Goal: Task Accomplishment & Management: Use online tool/utility

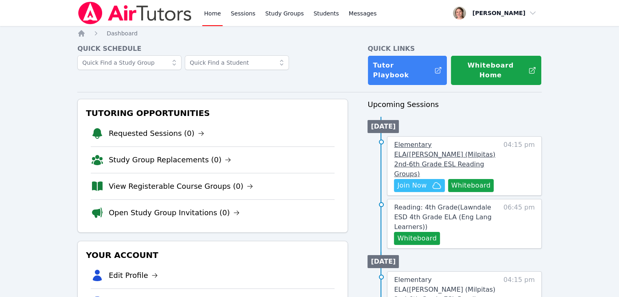
click at [469, 142] on link "Elementary ELA ( [PERSON_NAME] (Milpitas) 2nd-6th Grade ESL Reading Groups )" at bounding box center [446, 159] width 105 height 39
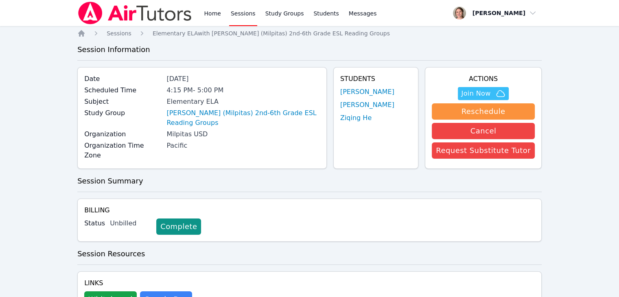
scroll to position [52, 0]
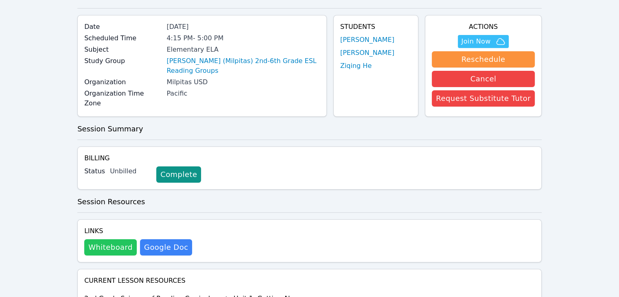
click at [112, 242] on button "Whiteboard" at bounding box center [110, 247] width 53 height 16
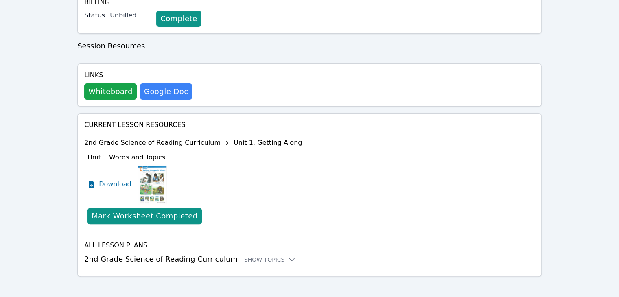
scroll to position [0, 0]
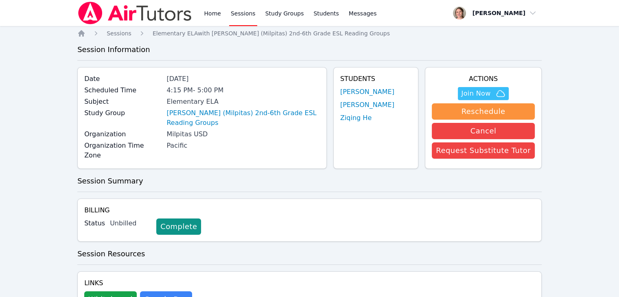
click at [239, 17] on link "Sessions" at bounding box center [243, 13] width 28 height 26
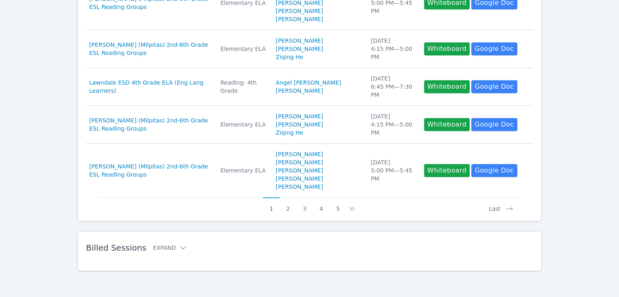
scroll to position [454, 0]
click at [167, 250] on button "Expand" at bounding box center [170, 248] width 35 height 8
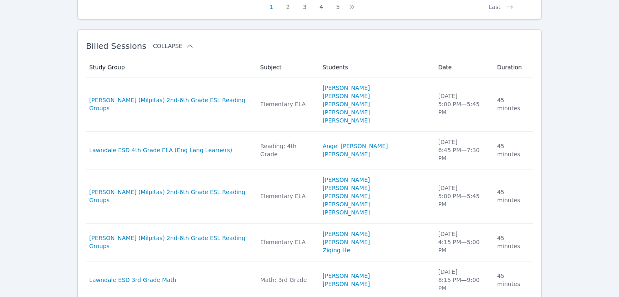
scroll to position [629, 0]
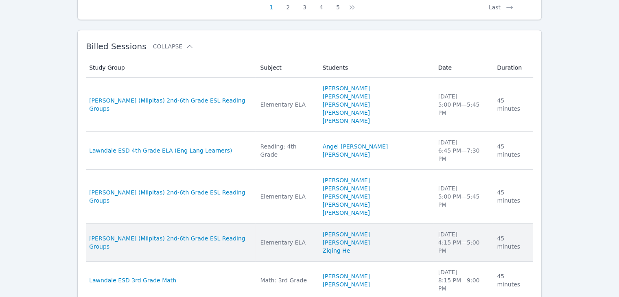
click at [493, 262] on td "Duration 45 minutes" at bounding box center [512, 243] width 41 height 38
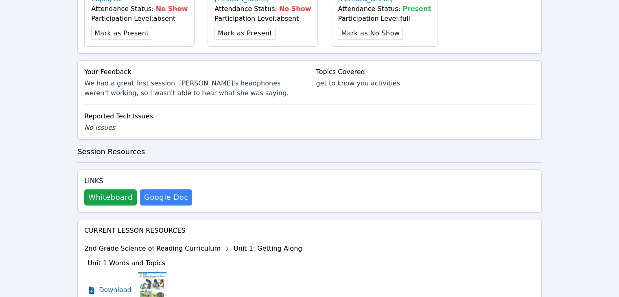
scroll to position [274, 0]
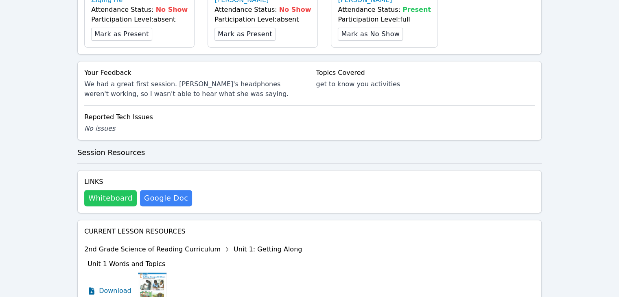
click at [103, 191] on button "Whiteboard" at bounding box center [110, 198] width 53 height 16
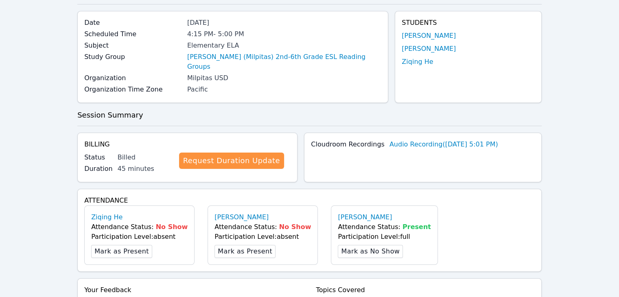
scroll to position [0, 0]
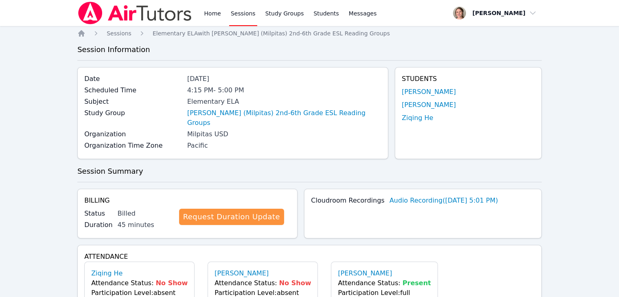
click at [250, 12] on link "Sessions" at bounding box center [243, 13] width 28 height 26
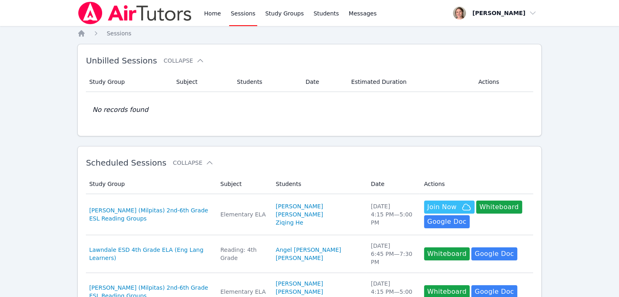
scroll to position [455, 0]
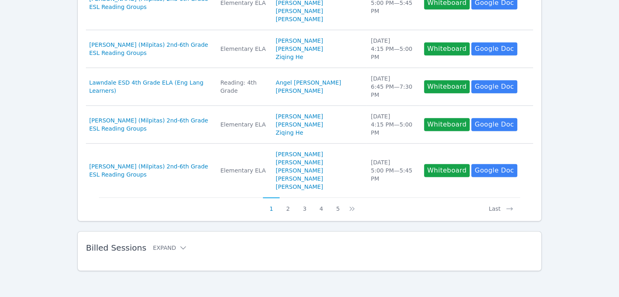
click at [166, 255] on div "Billed Sessions Expand" at bounding box center [296, 248] width 421 height 23
click at [165, 248] on button "Expand" at bounding box center [170, 248] width 35 height 8
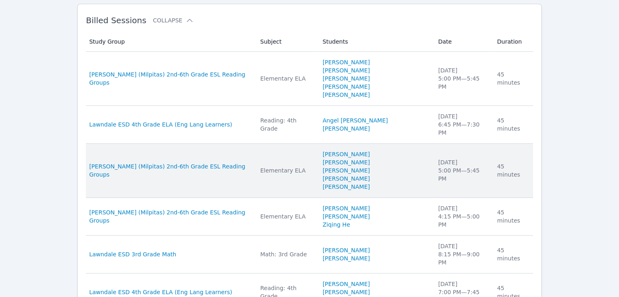
scroll to position [645, 0]
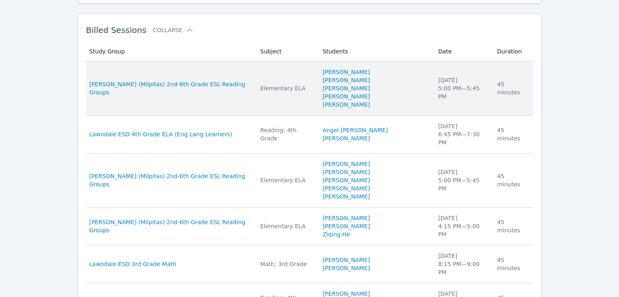
click at [453, 101] on div "[DATE] 5:00 PM — 5:45 PM" at bounding box center [462, 88] width 49 height 24
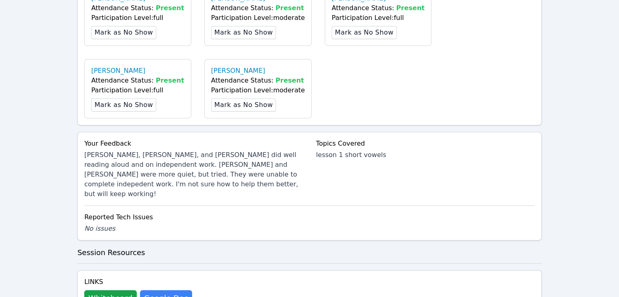
scroll to position [329, 0]
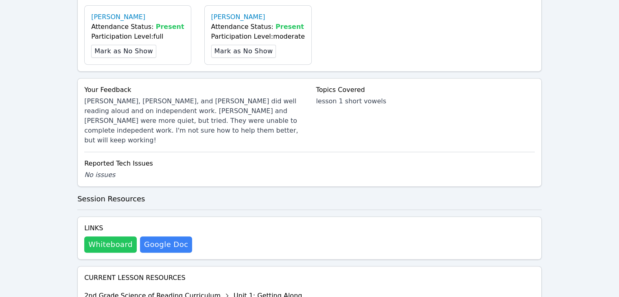
click at [123, 237] on button "Whiteboard" at bounding box center [110, 245] width 53 height 16
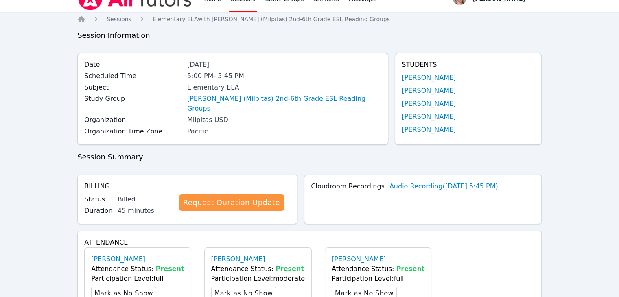
scroll to position [0, 0]
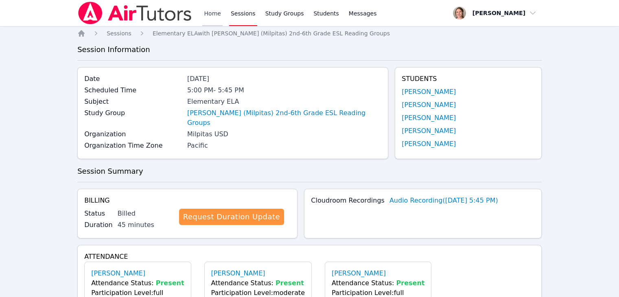
click at [215, 18] on link "Home" at bounding box center [212, 13] width 20 height 26
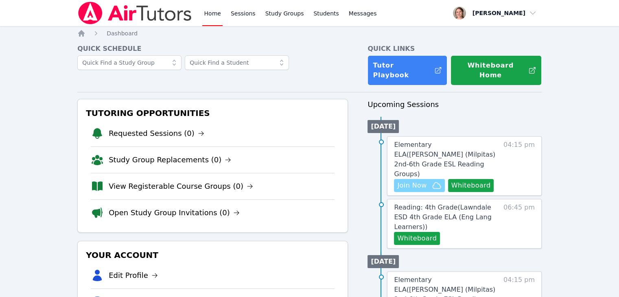
click at [408, 181] on span "Join Now" at bounding box center [411, 186] width 29 height 10
click at [479, 141] on span "Elementary ELA ( [PERSON_NAME] (Milpitas) 2nd-6th Grade ESL Reading Groups )" at bounding box center [444, 159] width 101 height 37
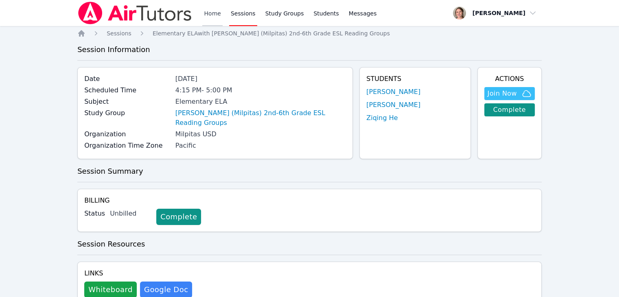
click at [214, 14] on link "Home" at bounding box center [212, 13] width 20 height 26
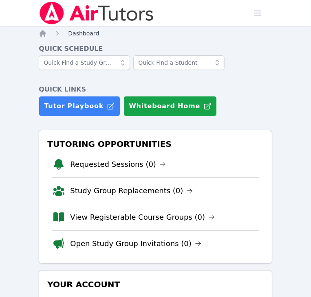
click at [72, 33] on span "Dashboard" at bounding box center [83, 33] width 31 height 7
click at [86, 33] on span "Dashboard" at bounding box center [83, 33] width 31 height 7
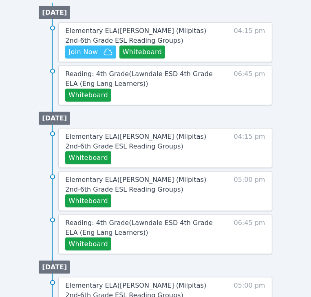
scroll to position [426, 0]
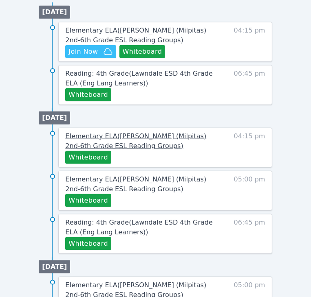
click at [162, 148] on link "Elementary ELA ( [PERSON_NAME] (Milpitas) 2nd-6th Grade ESL Reading Groups )" at bounding box center [140, 142] width 150 height 20
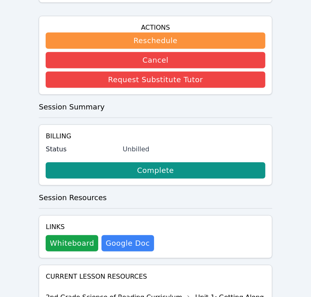
scroll to position [259, 0]
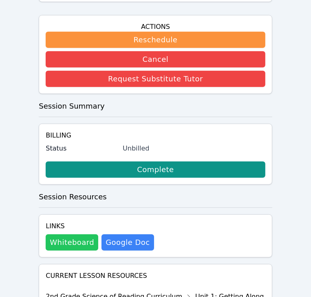
click at [65, 235] on button "Whiteboard" at bounding box center [72, 243] width 53 height 16
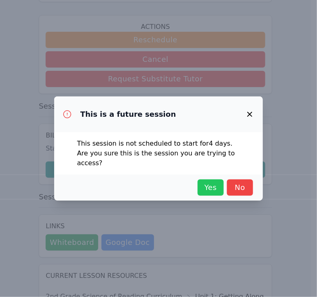
click at [210, 182] on span "Yes" at bounding box center [211, 187] width 18 height 11
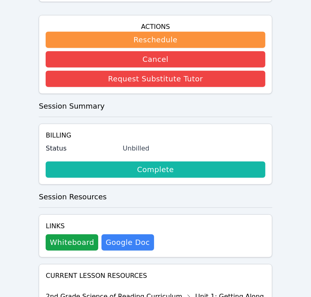
scroll to position [403, 0]
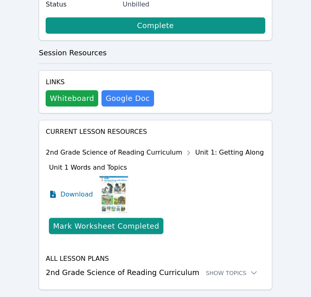
click at [105, 261] on div "Current Lesson Resources 2nd Grade Science of Reading Curriculum Unit 1: Gettin…" at bounding box center [155, 205] width 233 height 170
click at [220, 269] on div "Show Topics" at bounding box center [232, 273] width 52 height 8
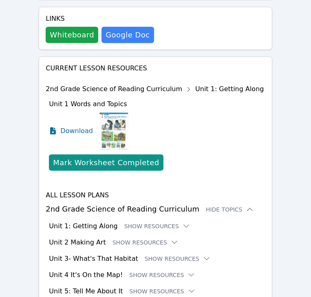
scroll to position [466, 0]
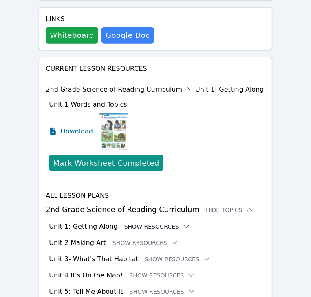
click at [136, 223] on button "Show Resources" at bounding box center [157, 227] width 66 height 8
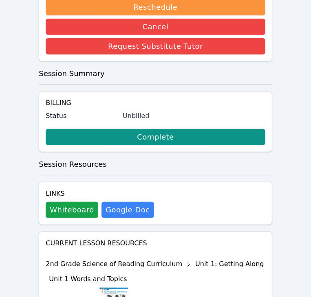
scroll to position [321, 0]
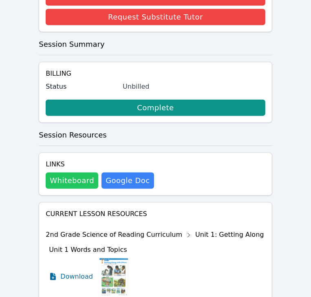
click at [70, 173] on button "Whiteboard" at bounding box center [72, 181] width 53 height 16
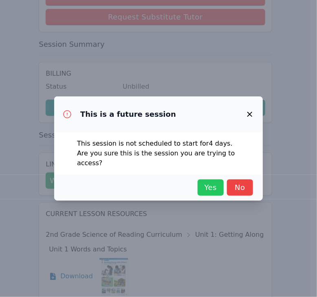
click at [204, 182] on span "Yes" at bounding box center [211, 187] width 18 height 11
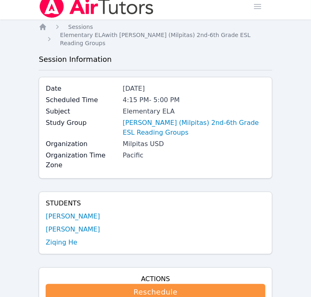
scroll to position [0, 0]
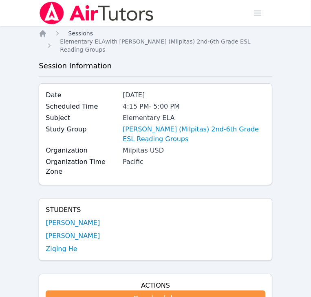
click at [80, 33] on span "Sessions" at bounding box center [80, 33] width 25 height 7
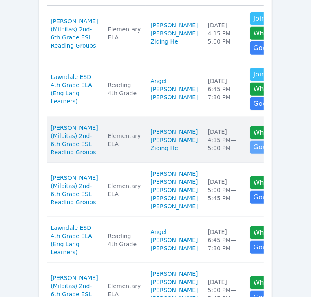
scroll to position [205, 0]
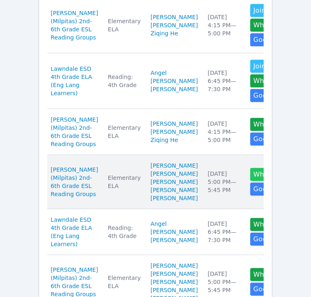
click at [250, 181] on button "Whiteboard" at bounding box center [273, 174] width 46 height 13
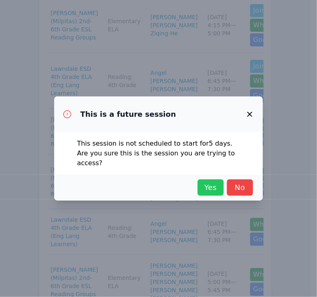
click at [205, 184] on span "Yes" at bounding box center [211, 187] width 18 height 11
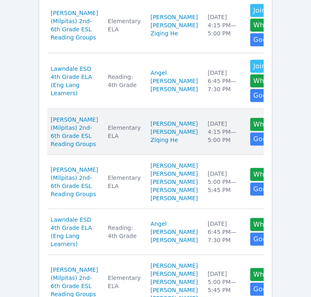
scroll to position [257, 0]
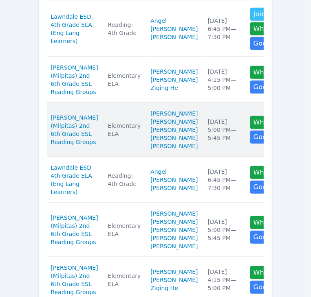
click at [203, 157] on td "Date [DATE] 5:00 PM — 5:45 PM" at bounding box center [224, 130] width 42 height 54
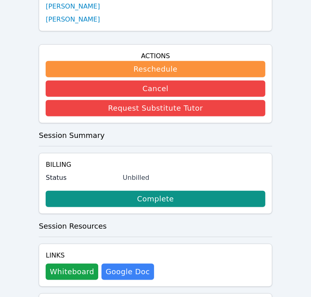
scroll to position [260, 0]
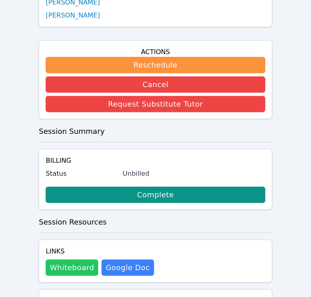
click at [72, 260] on button "Whiteboard" at bounding box center [72, 268] width 53 height 16
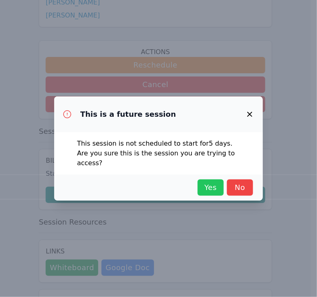
click at [209, 184] on span "Yes" at bounding box center [211, 187] width 18 height 11
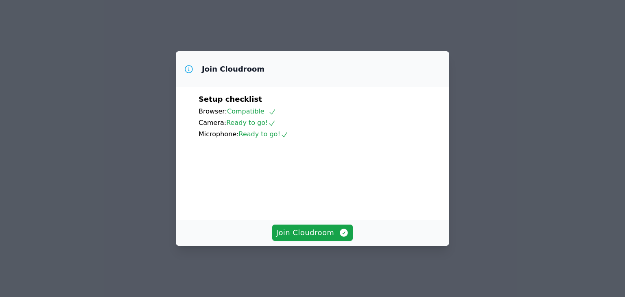
click at [313, 239] on span "Join Cloudroom" at bounding box center [312, 232] width 73 height 11
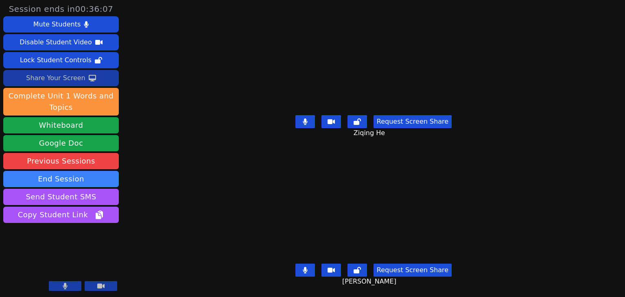
click at [89, 74] on button "Share Your Screen" at bounding box center [61, 78] width 116 height 16
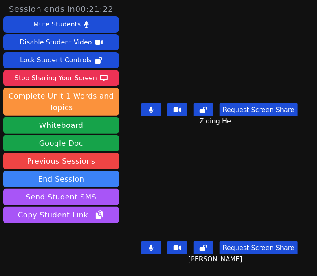
click at [73, 86] on div "Mute Students Disable Student Video Lock Student Controls Stop Sharing Your Scr…" at bounding box center [61, 120] width 116 height 208
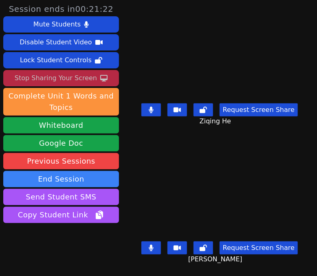
click at [73, 79] on div "Stop Sharing Your Screen" at bounding box center [56, 78] width 82 height 13
